Goal: Task Accomplishment & Management: Manage account settings

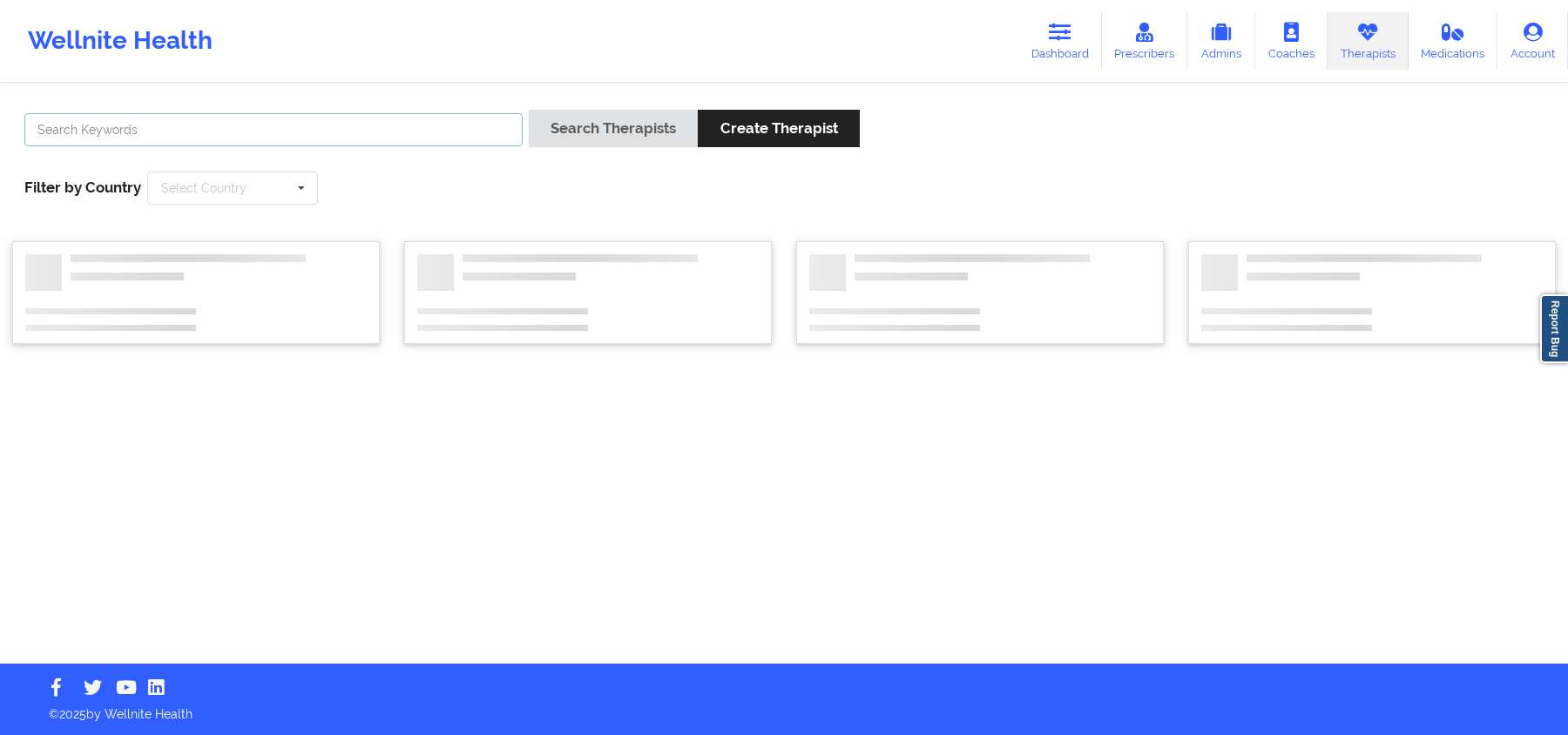
click at [454, 141] on input "text" at bounding box center [273, 129] width 498 height 33
paste input "Nicky Redpath"
click at [635, 131] on button "Search Therapists" at bounding box center [613, 128] width 169 height 38
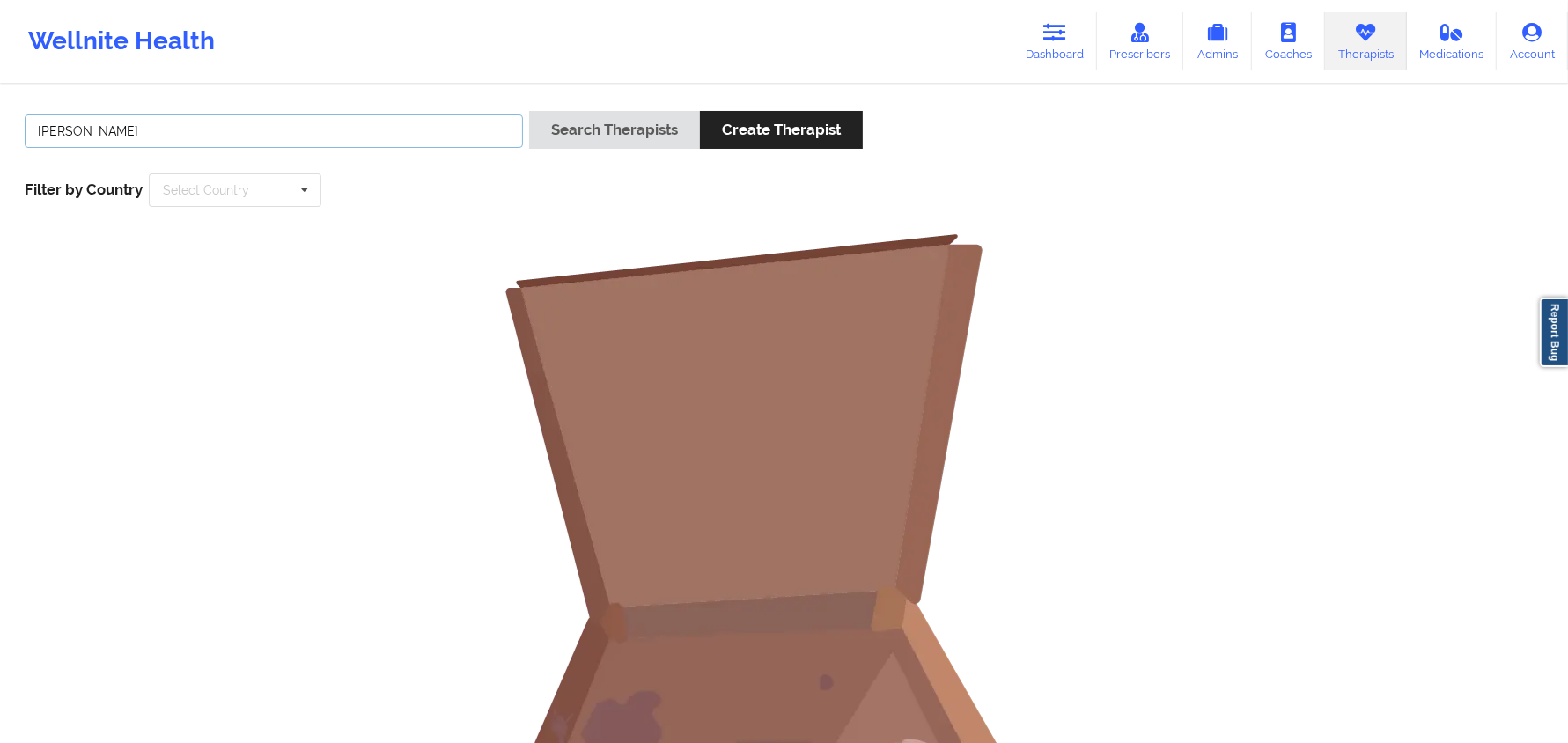
click at [93, 131] on input "Nicky Redpath" at bounding box center [274, 131] width 498 height 33
click at [57, 118] on input "Nicky" at bounding box center [274, 131] width 498 height 33
paste input "Redpath"
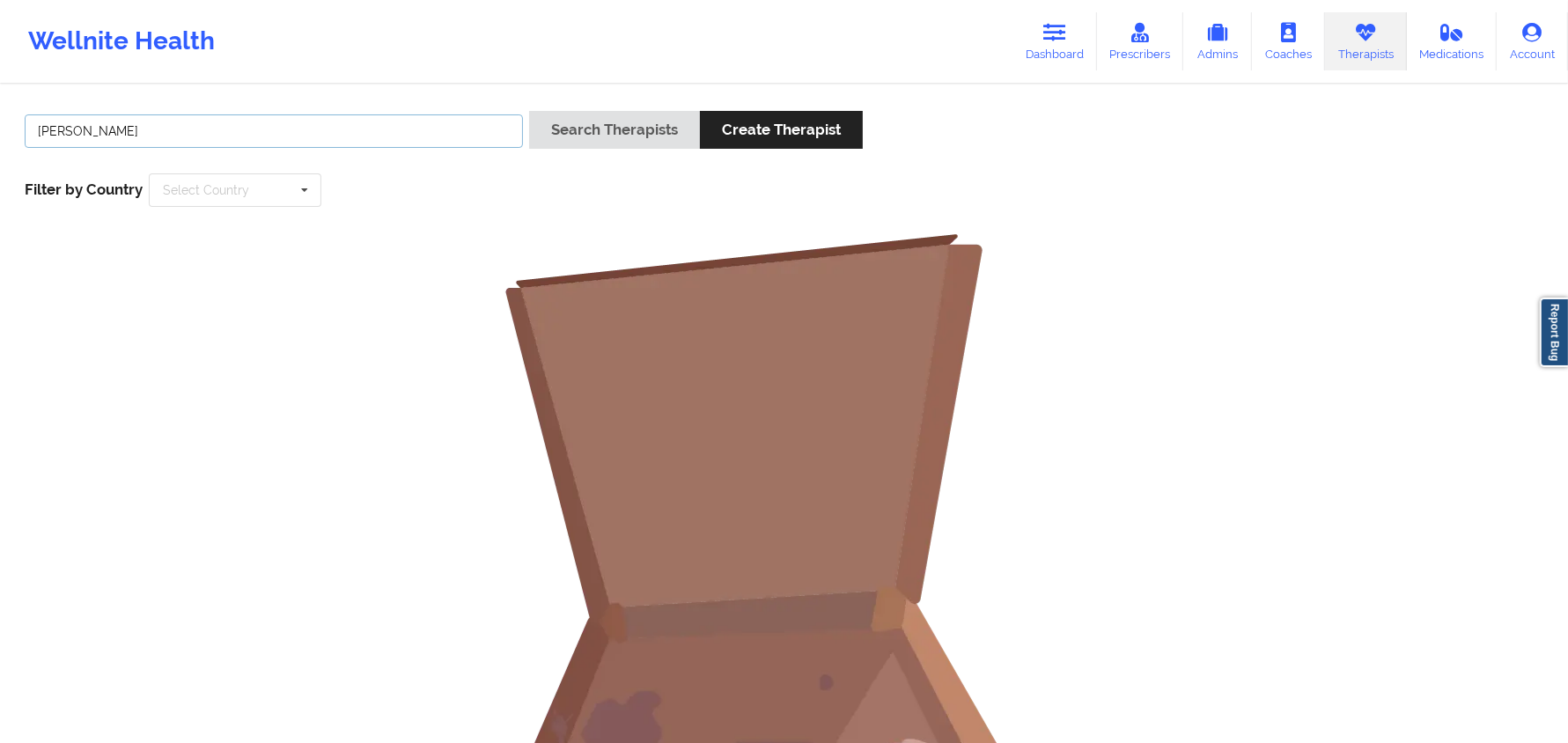
click at [45, 141] on input "Nicky Redpath" at bounding box center [274, 131] width 498 height 33
type input "Redpath"
click at [566, 136] on button "Search Therapists" at bounding box center [614, 130] width 171 height 38
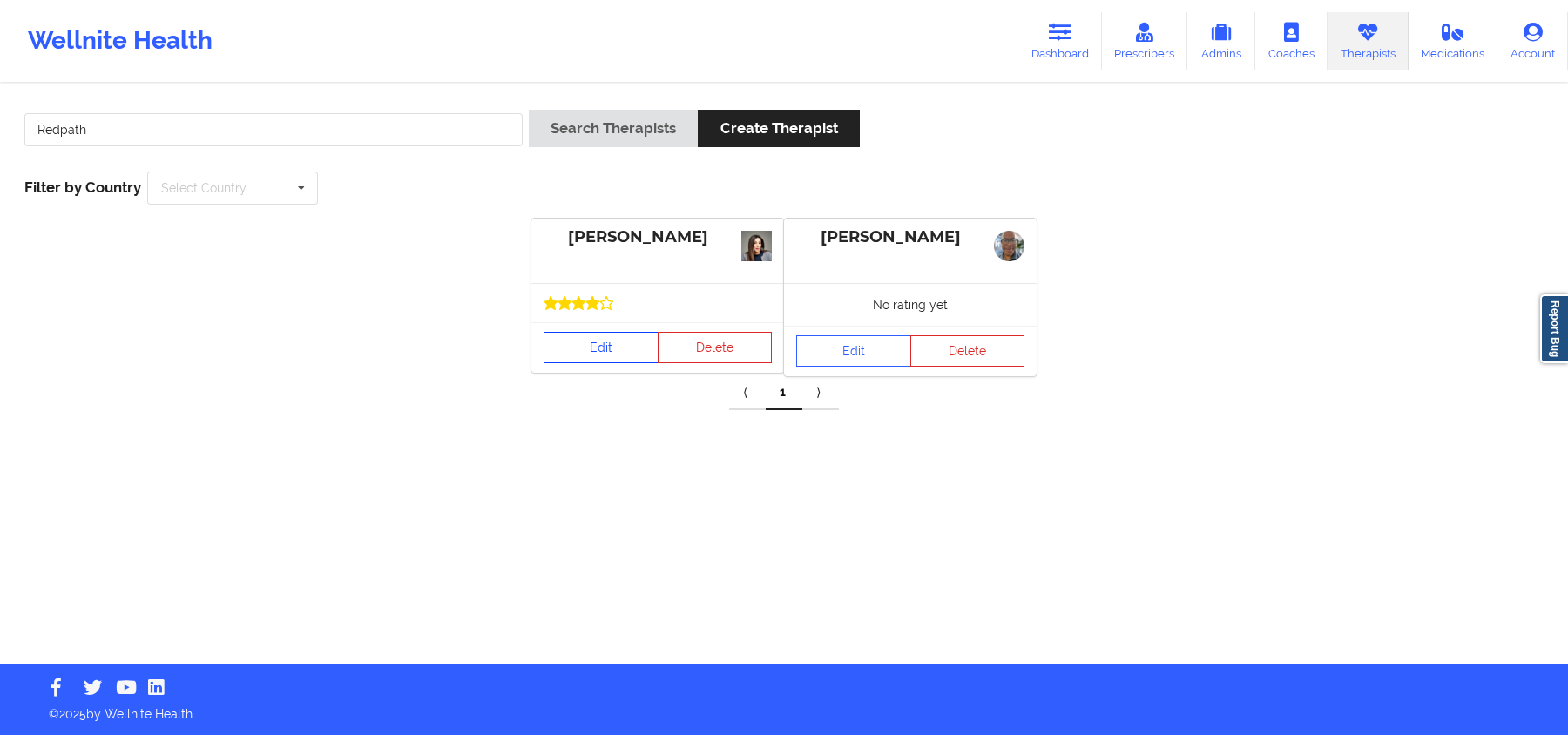
click at [603, 351] on link "Edit" at bounding box center [601, 347] width 115 height 31
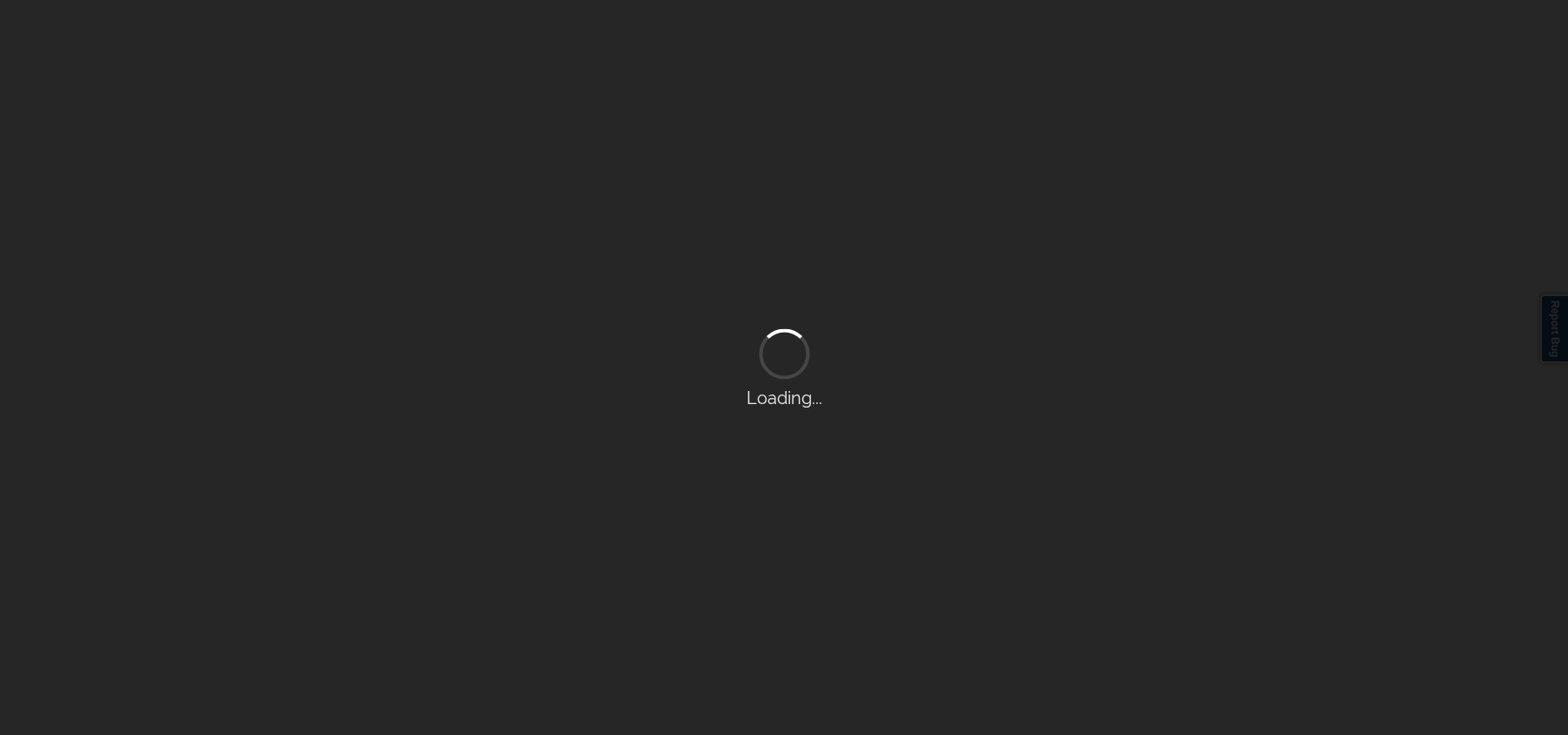
click at [868, 365] on div "Loading..." at bounding box center [784, 368] width 1568 height 735
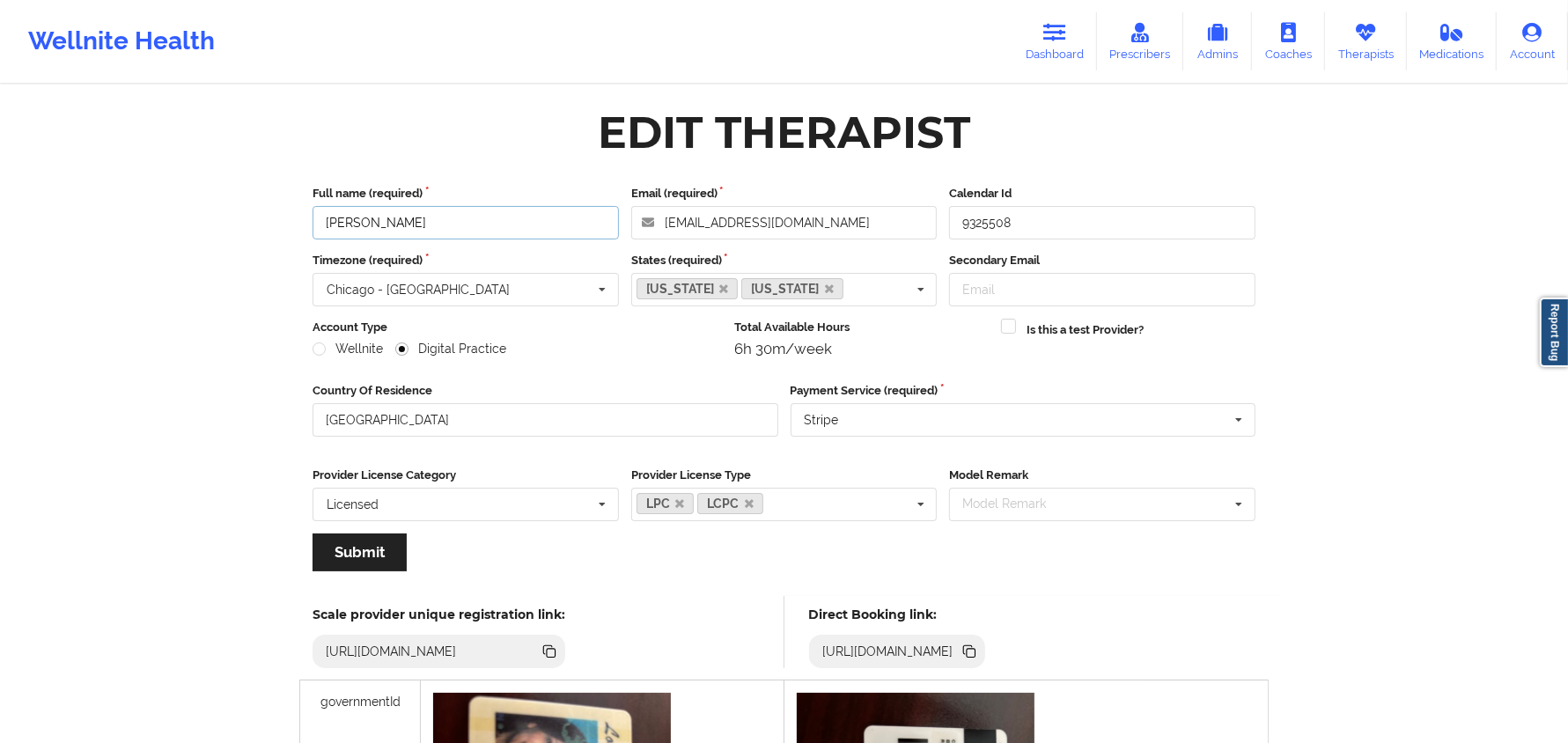
drag, startPoint x: 459, startPoint y: 224, endPoint x: 315, endPoint y: 224, distance: 144.0
click at [315, 224] on input "Nikky Redpath" at bounding box center [465, 222] width 306 height 33
click at [976, 650] on icon at bounding box center [970, 653] width 9 height 9
click at [1371, 33] on icon at bounding box center [1365, 32] width 23 height 19
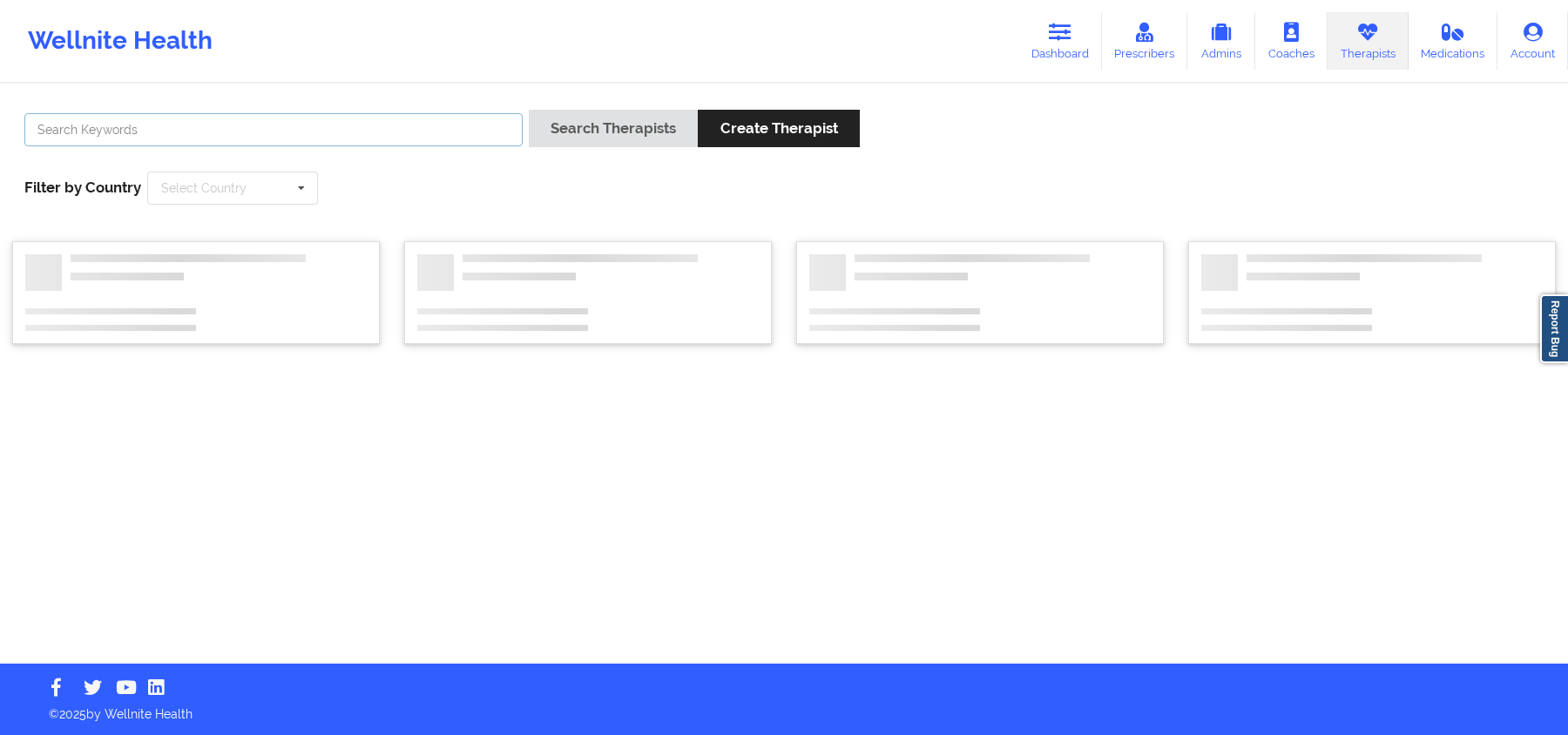
click at [188, 128] on input "text" at bounding box center [273, 129] width 498 height 33
paste input "Gloria Sanchez"
type input "Gloria Sanchez"
click at [650, 126] on button "Search Therapists" at bounding box center [613, 128] width 169 height 38
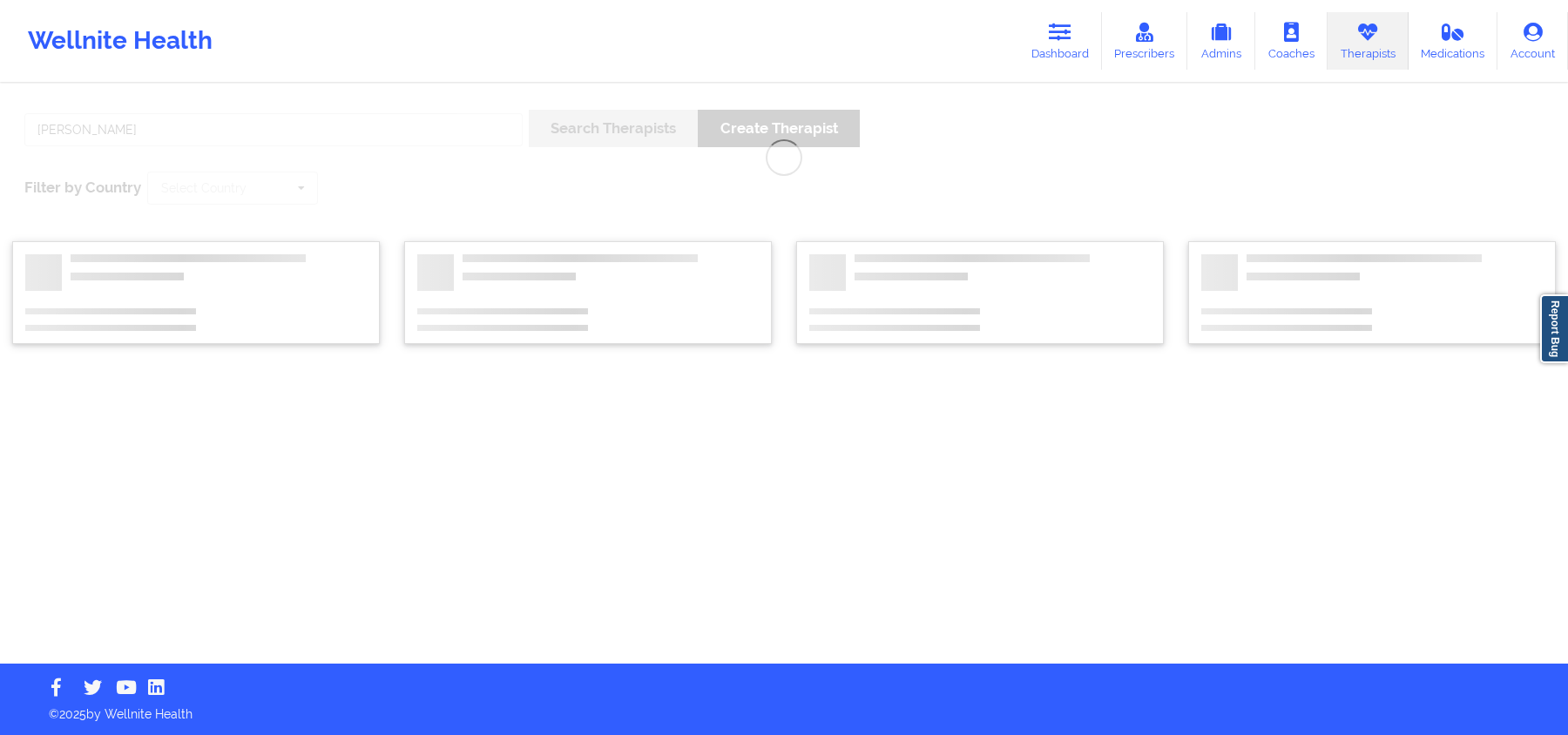
click at [650, 126] on div "Gloria Sanchez Search Therapists Create Therapist Filter by Country Select Coun…" at bounding box center [784, 374] width 1568 height 578
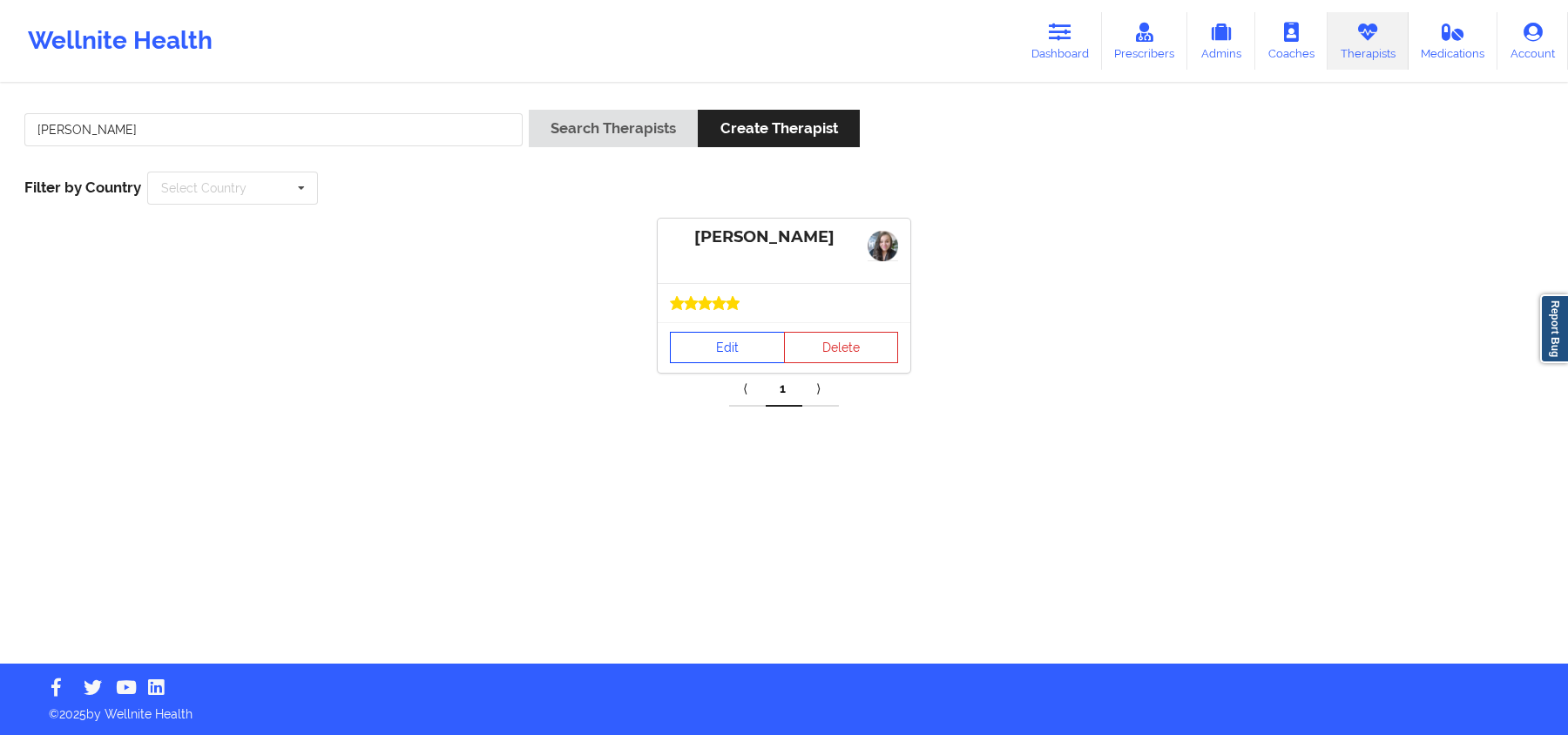
click at [723, 345] on link "Edit" at bounding box center [727, 347] width 115 height 31
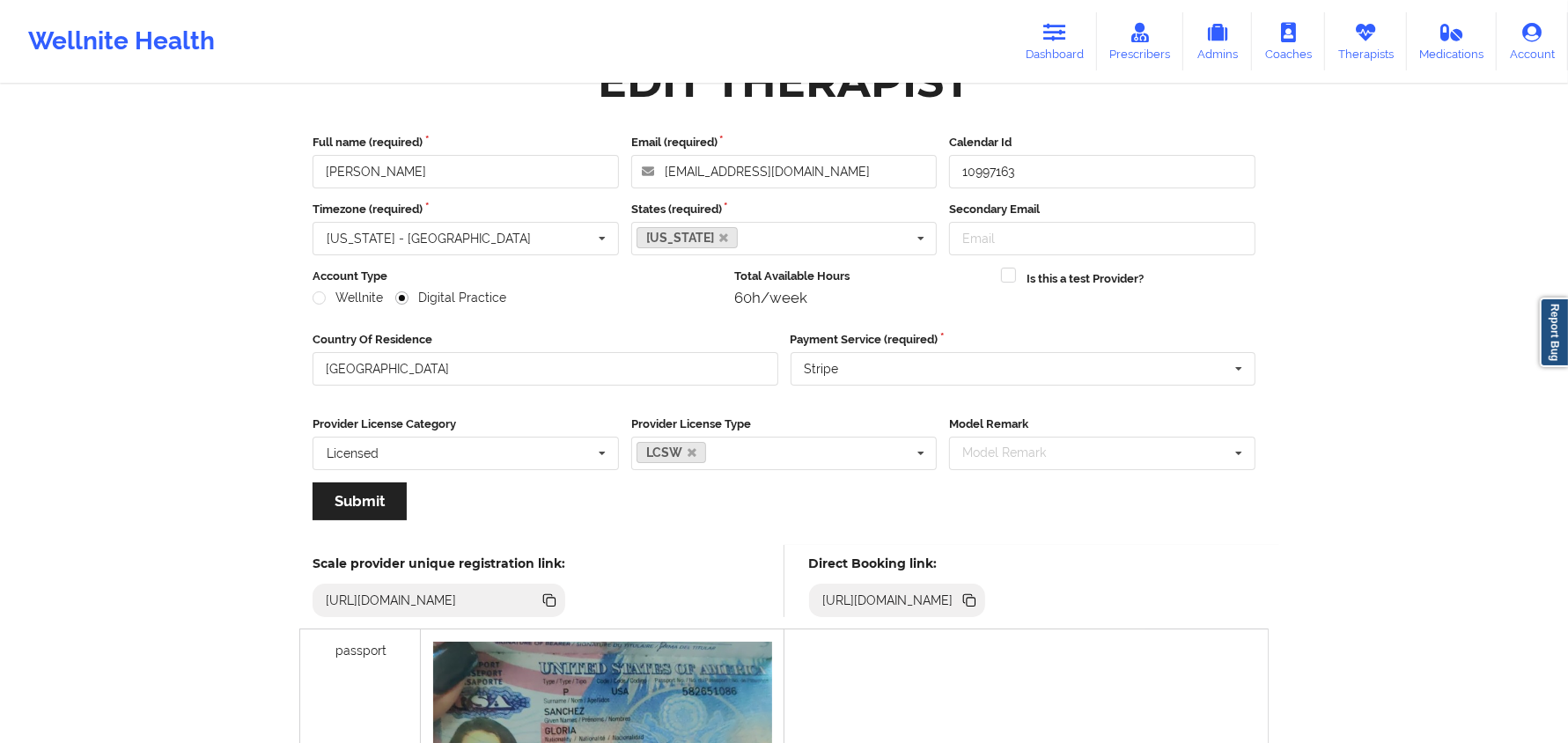
scroll to position [110, 0]
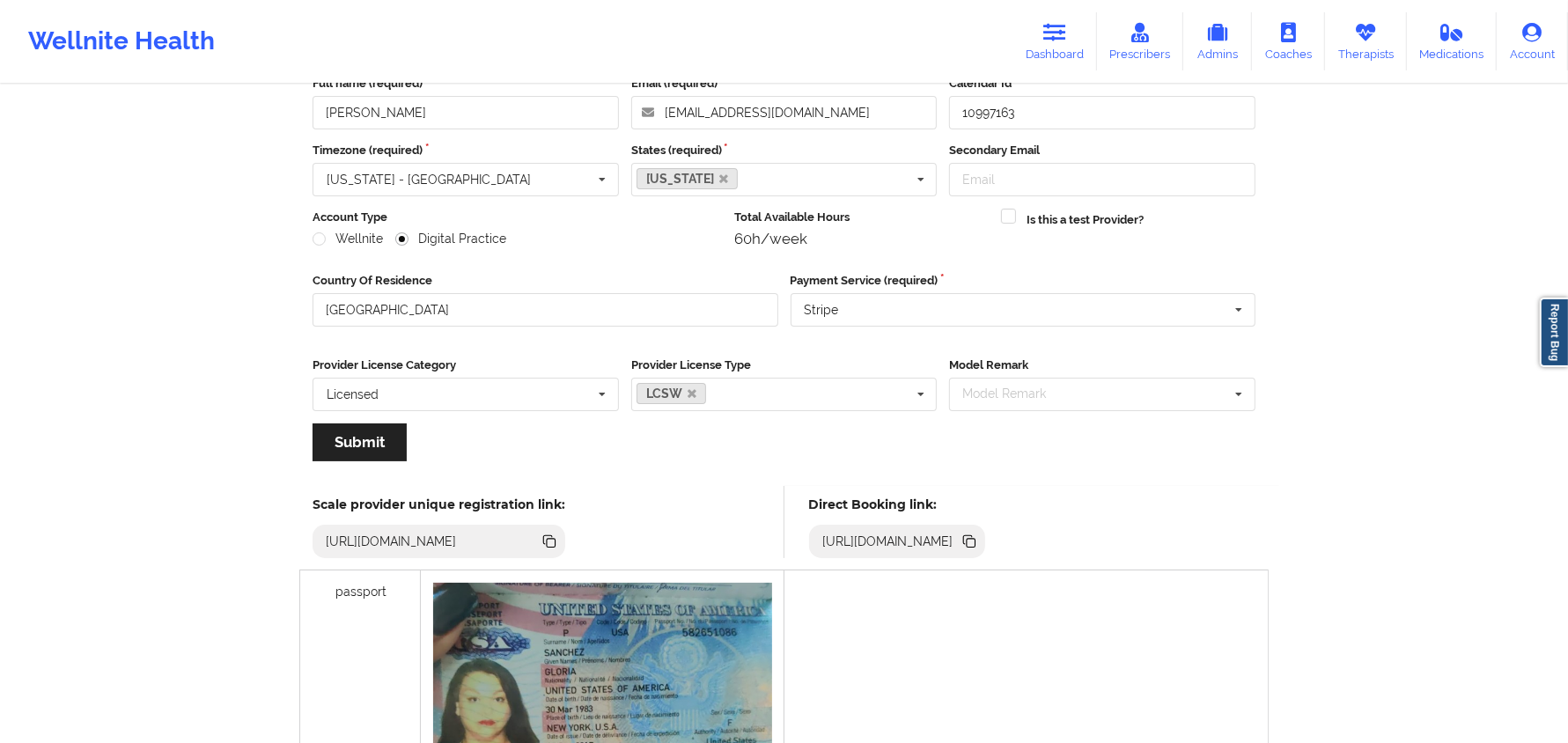
click at [979, 535] on icon at bounding box center [969, 541] width 19 height 19
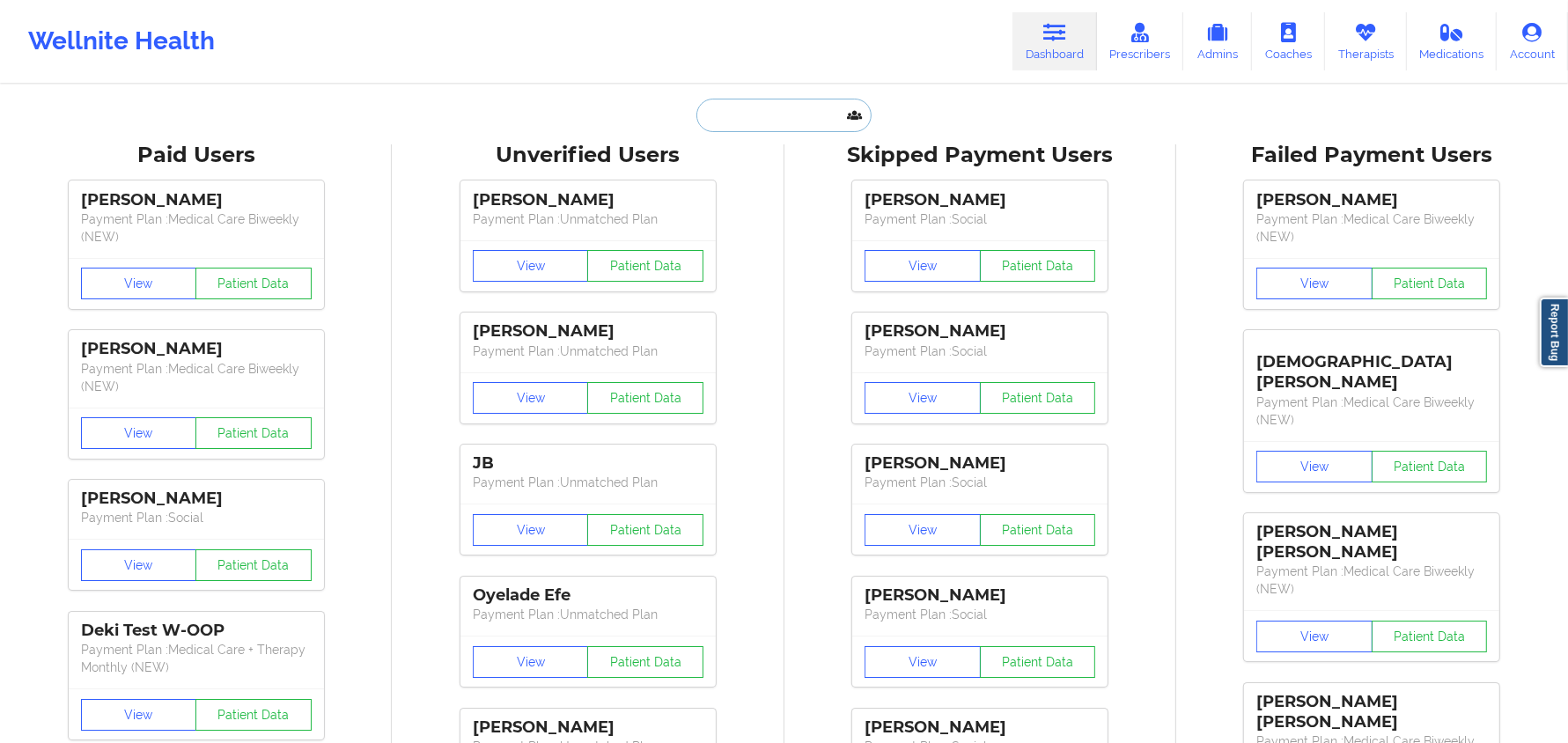
click at [826, 121] on input "text" at bounding box center [784, 115] width 174 height 33
paste input "La [PERSON_NAME]"
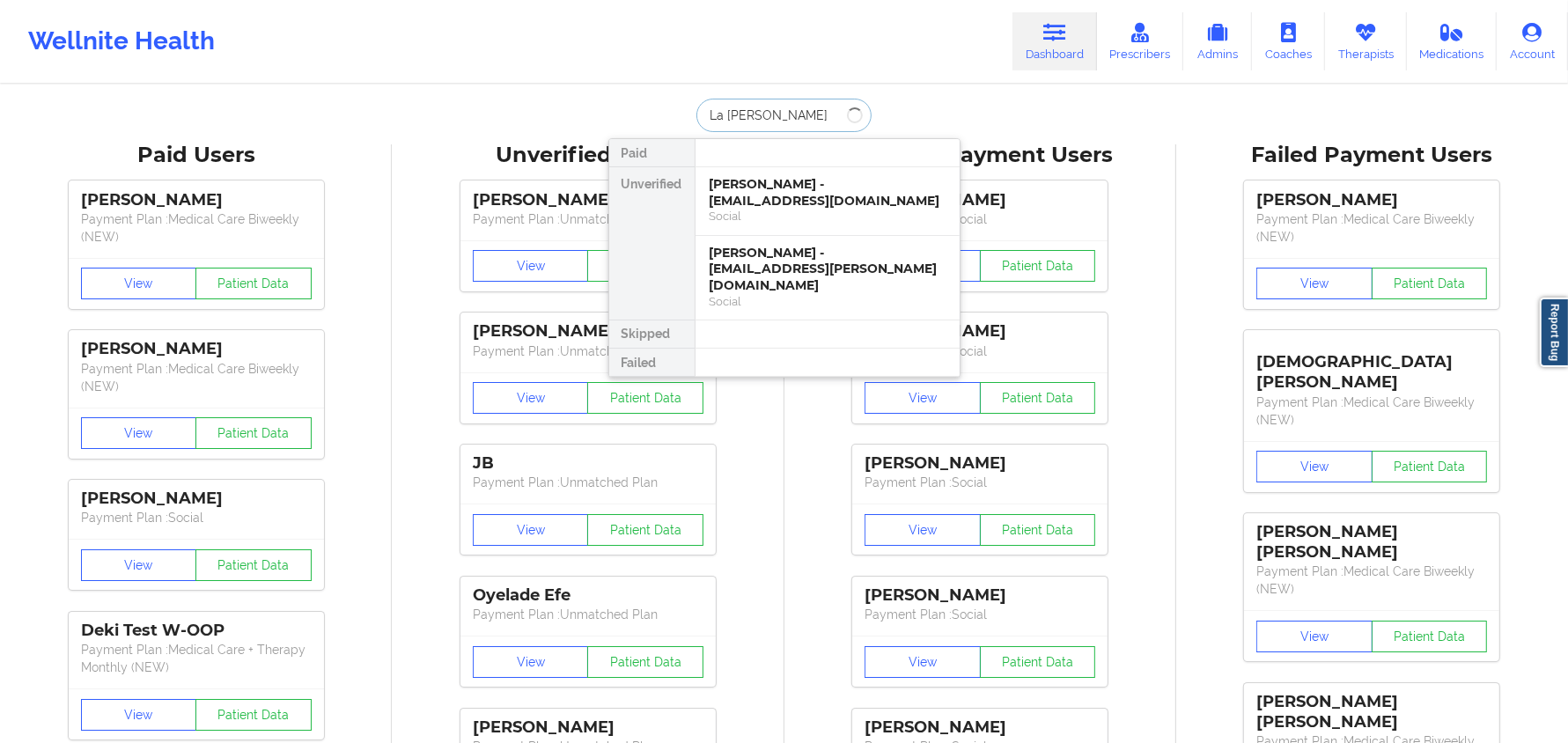
click at [819, 127] on input "La [PERSON_NAME]" at bounding box center [784, 115] width 174 height 33
click at [803, 118] on input "La [PERSON_NAME]" at bounding box center [784, 115] width 174 height 33
type input "La [PERSON_NAME]"
click at [958, 9] on div "Wellnite Health Dashboard Prescribers Admins Coaches Therapists Medications Acc…" at bounding box center [784, 42] width 1568 height 70
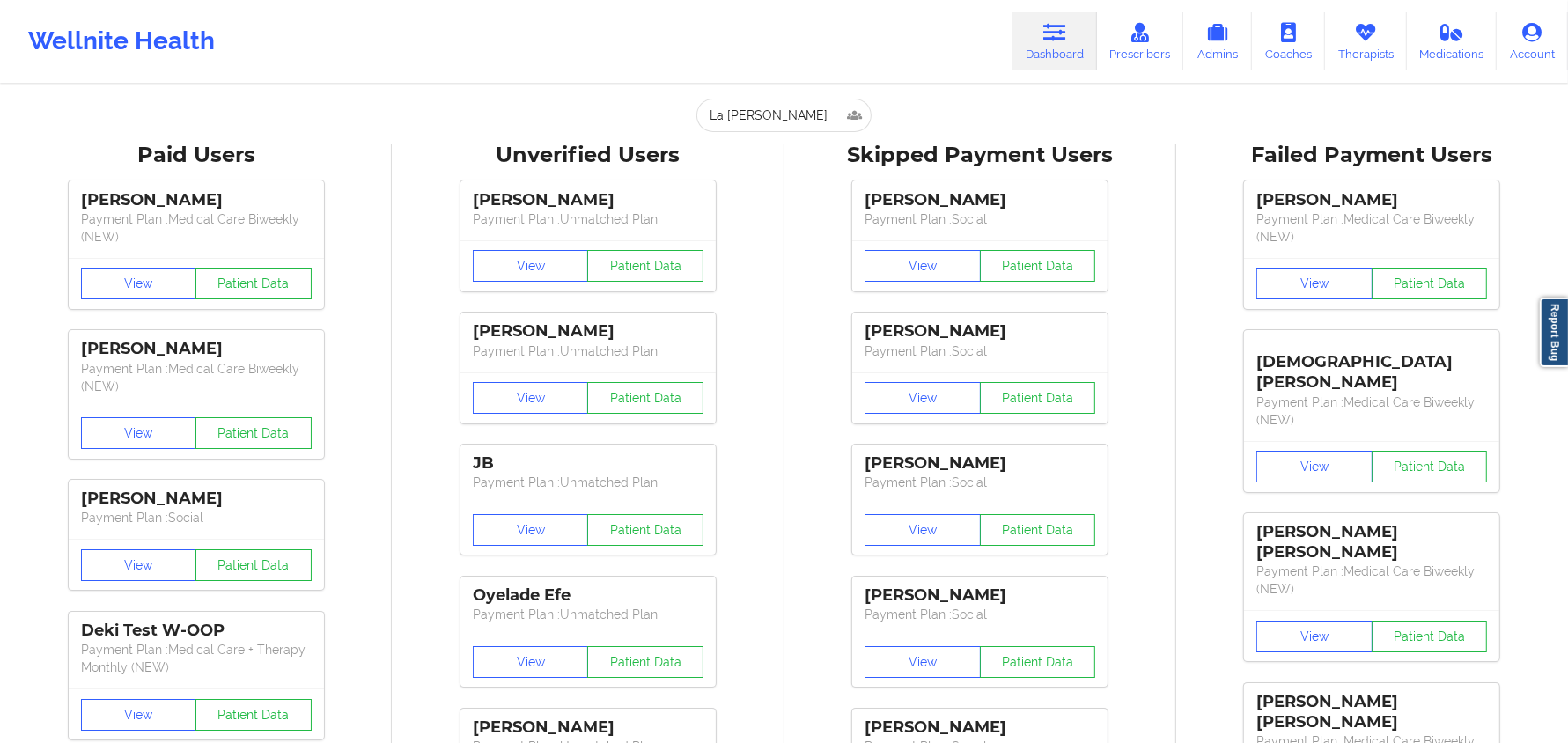
click at [958, 9] on div "Wellnite Health Dashboard Prescribers Admins Coaches Therapists Medications Acc…" at bounding box center [784, 42] width 1568 height 70
click at [822, 113] on input "La [PERSON_NAME]" at bounding box center [784, 115] width 174 height 33
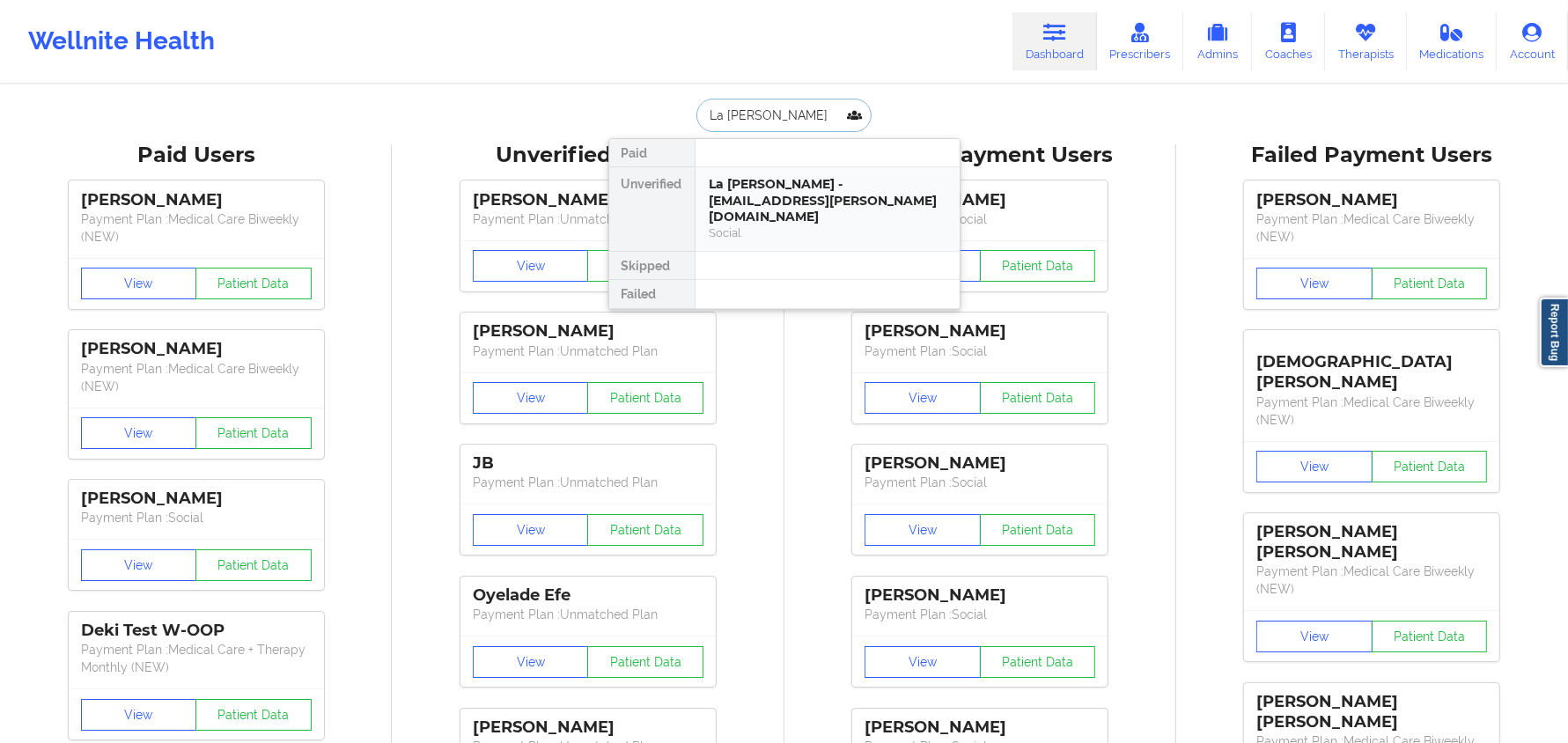
click at [751, 184] on div "La [PERSON_NAME] - [EMAIL_ADDRESS][PERSON_NAME][DOMAIN_NAME]" at bounding box center [827, 201] width 236 height 49
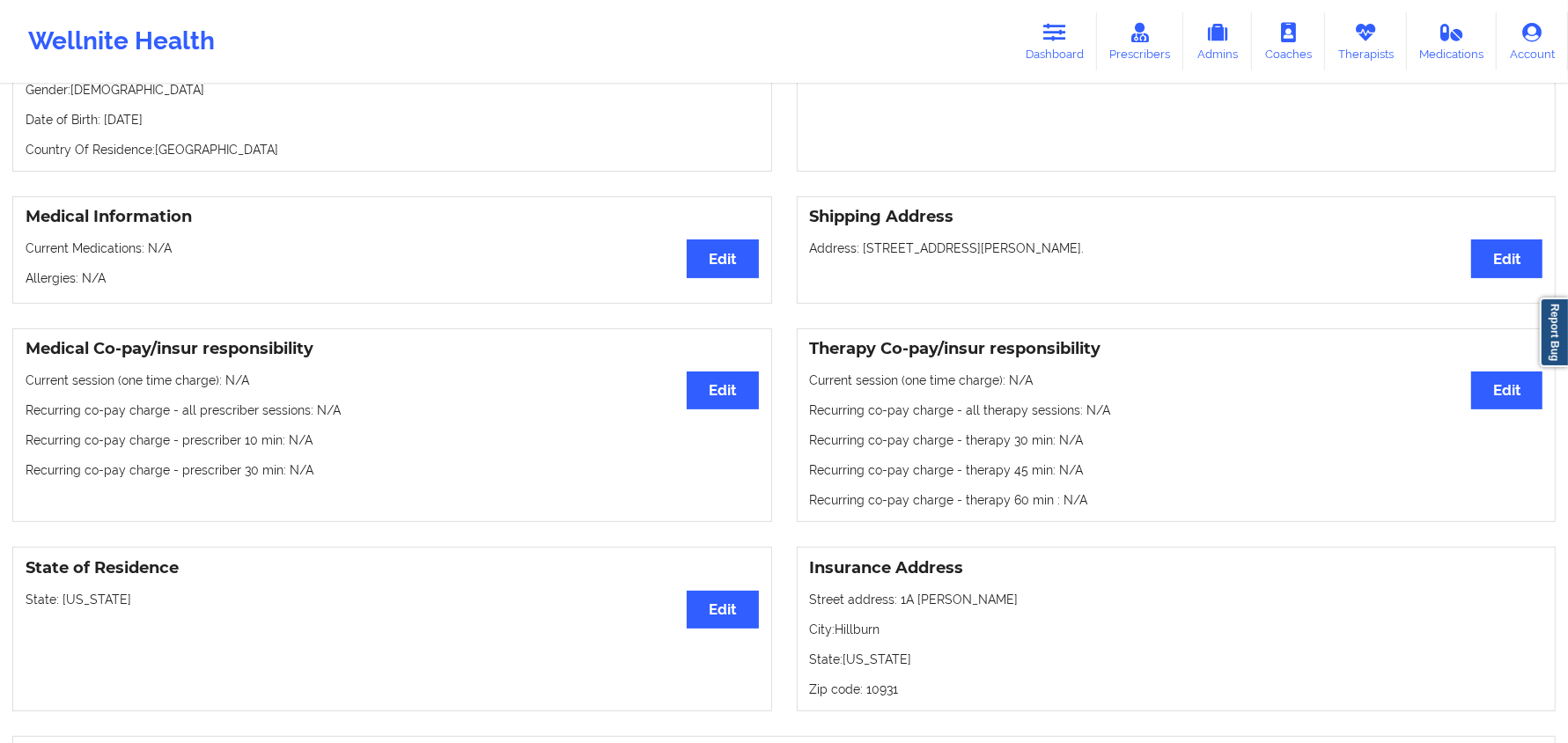
scroll to position [661, 0]
